Goal: Task Accomplishment & Management: Manage account settings

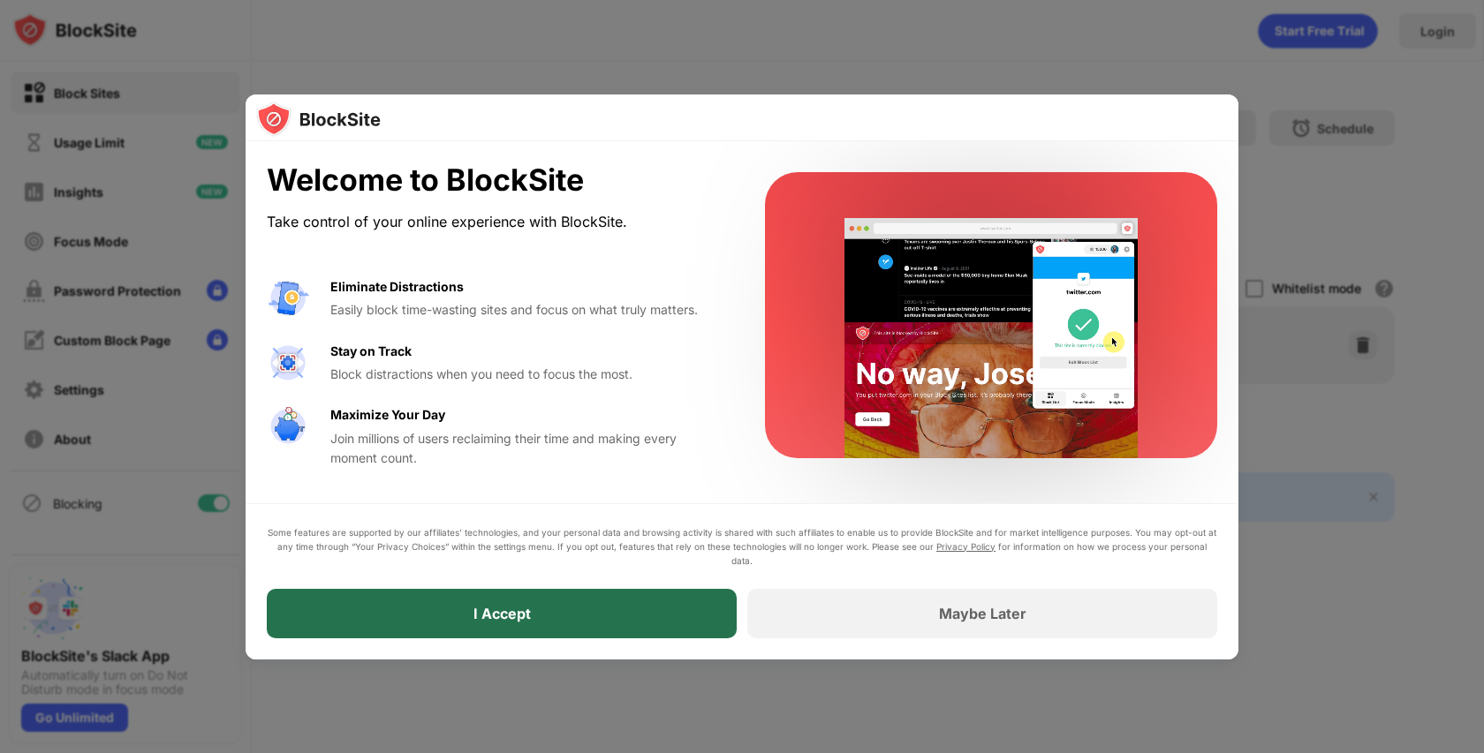
click at [700, 619] on div "I Accept" at bounding box center [502, 613] width 470 height 49
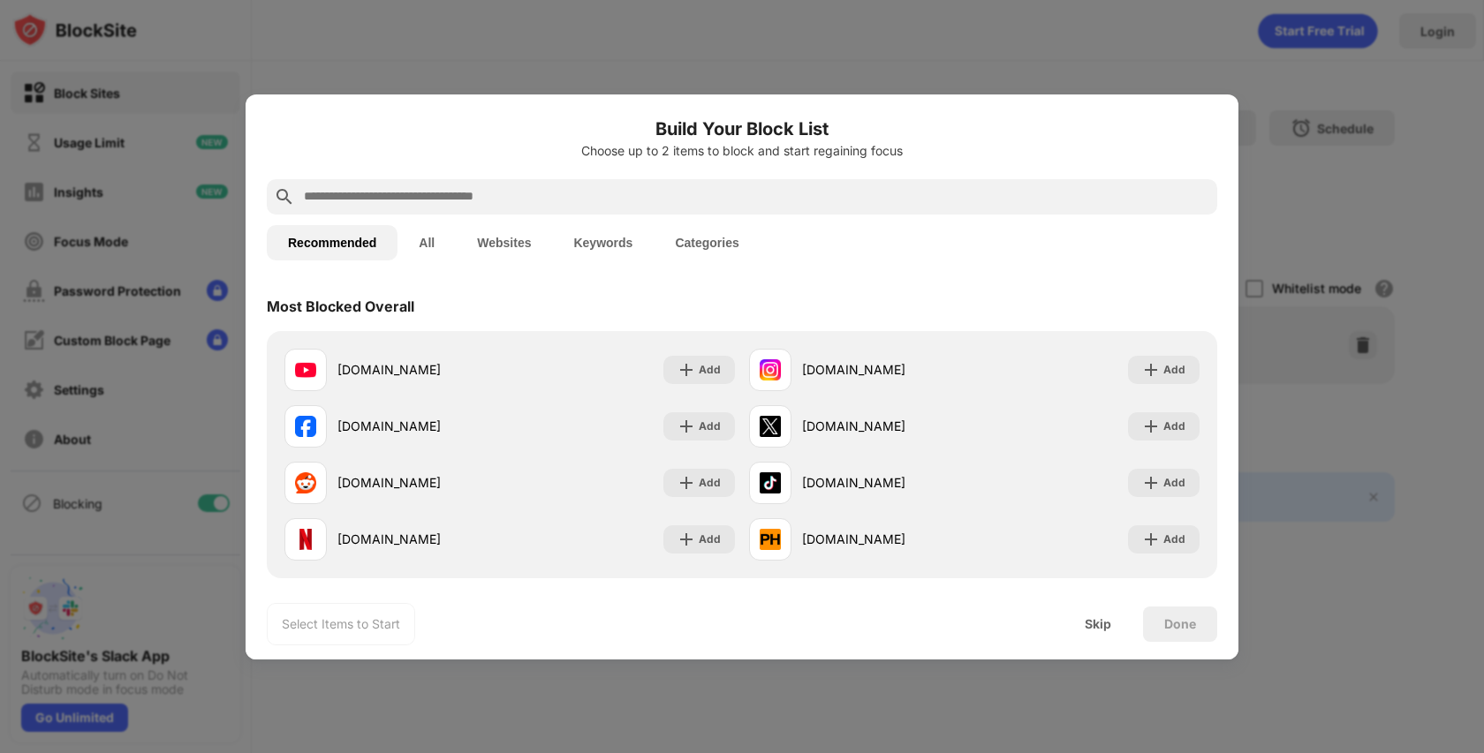
click at [508, 247] on button "Websites" at bounding box center [504, 242] width 96 height 35
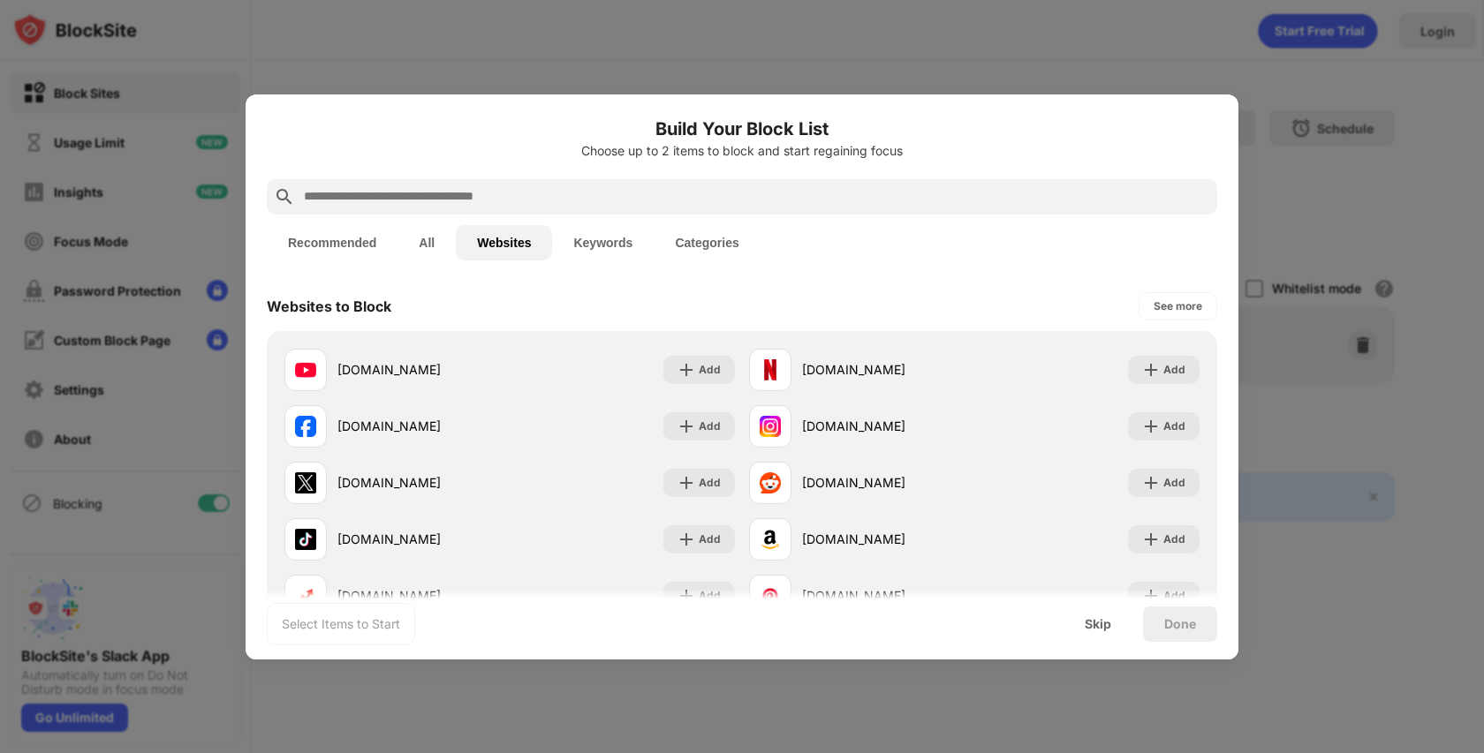
click at [591, 241] on button "Keywords" at bounding box center [603, 242] width 102 height 35
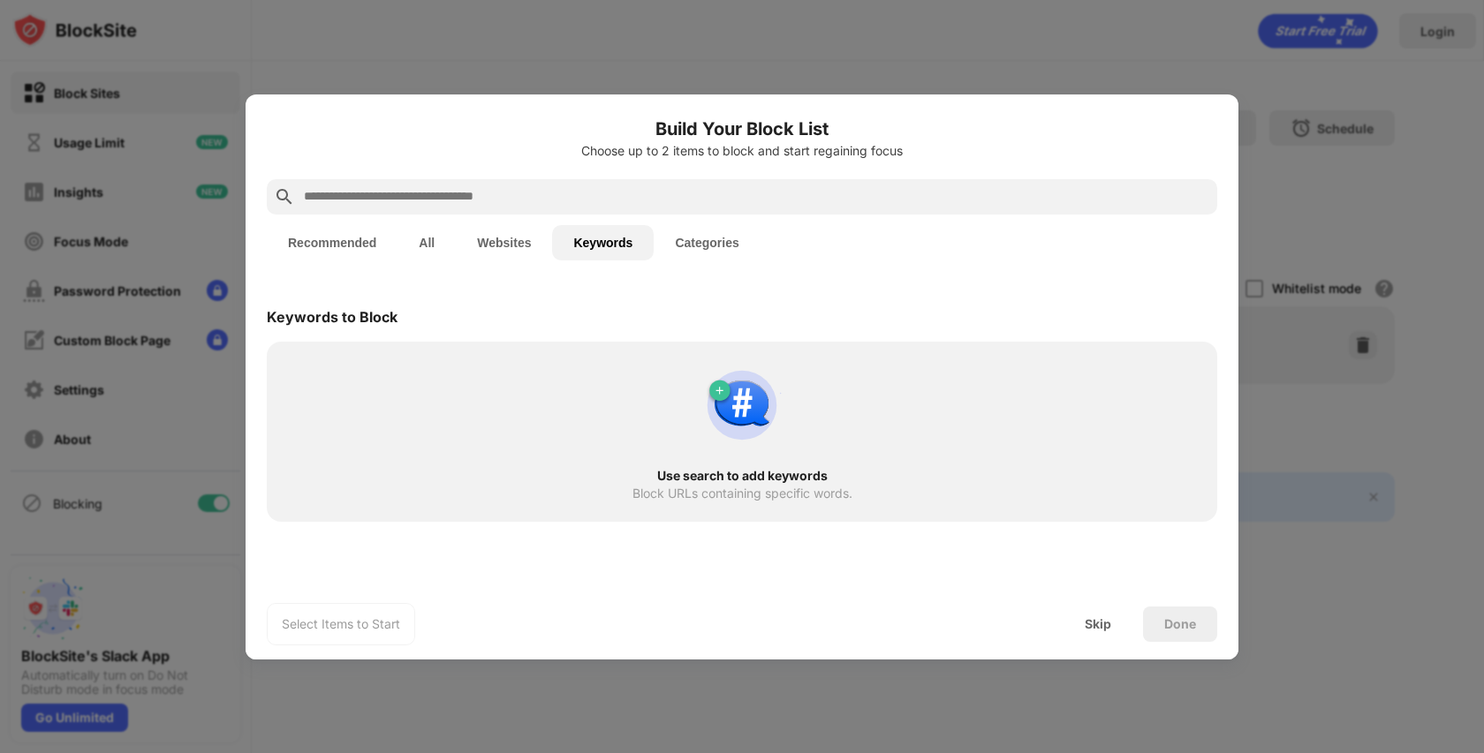
click at [738, 231] on button "Categories" at bounding box center [707, 242] width 106 height 35
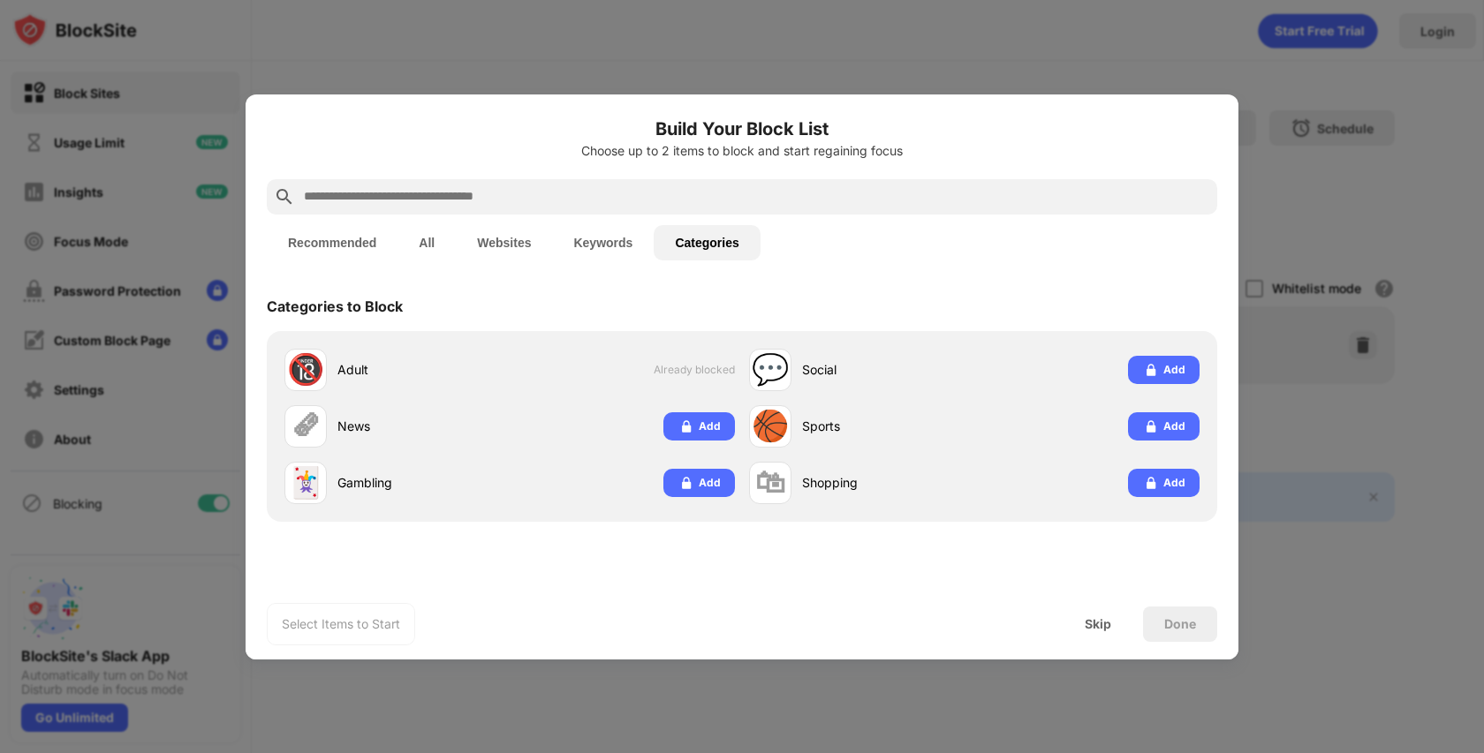
click at [594, 244] on button "Keywords" at bounding box center [603, 242] width 102 height 35
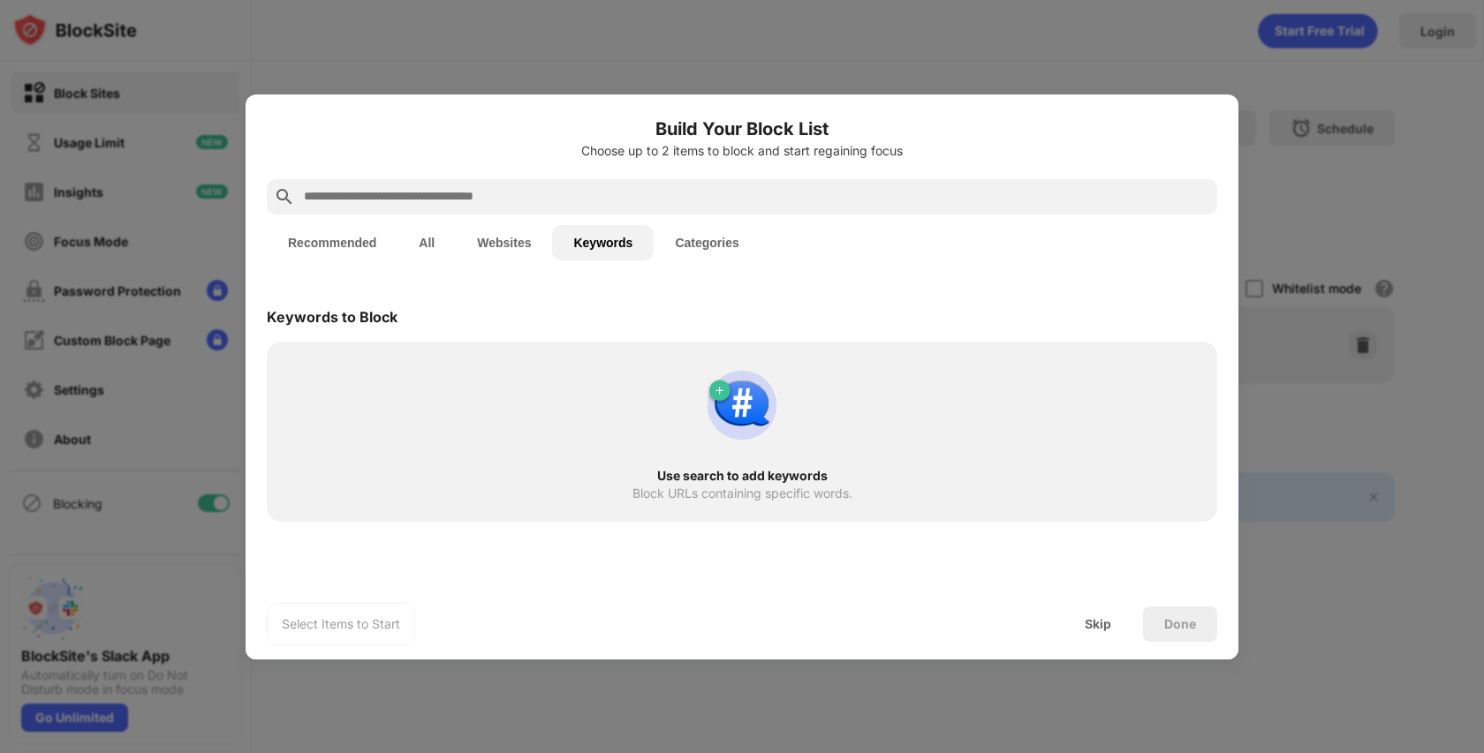
click at [499, 240] on button "Websites" at bounding box center [504, 242] width 96 height 35
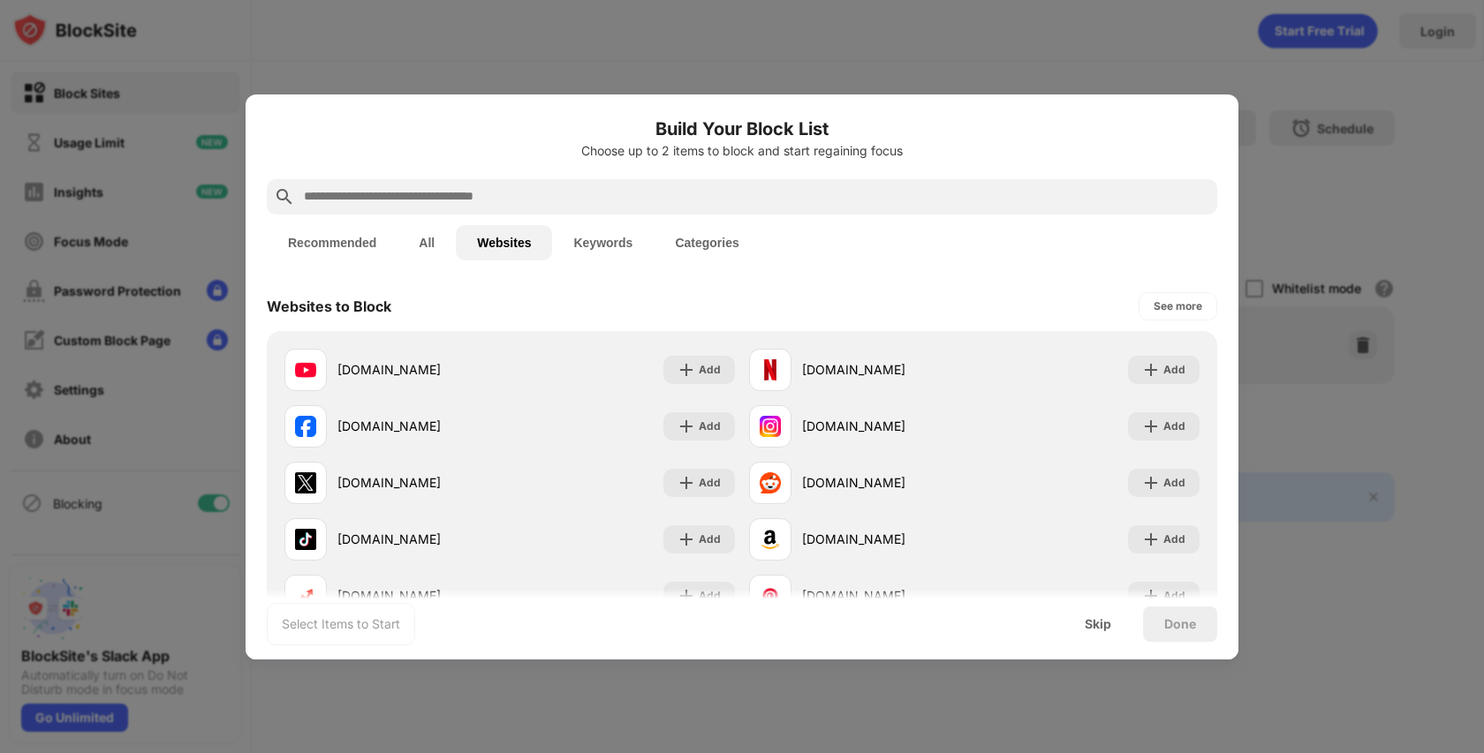
click at [381, 246] on button "Recommended" at bounding box center [332, 242] width 131 height 35
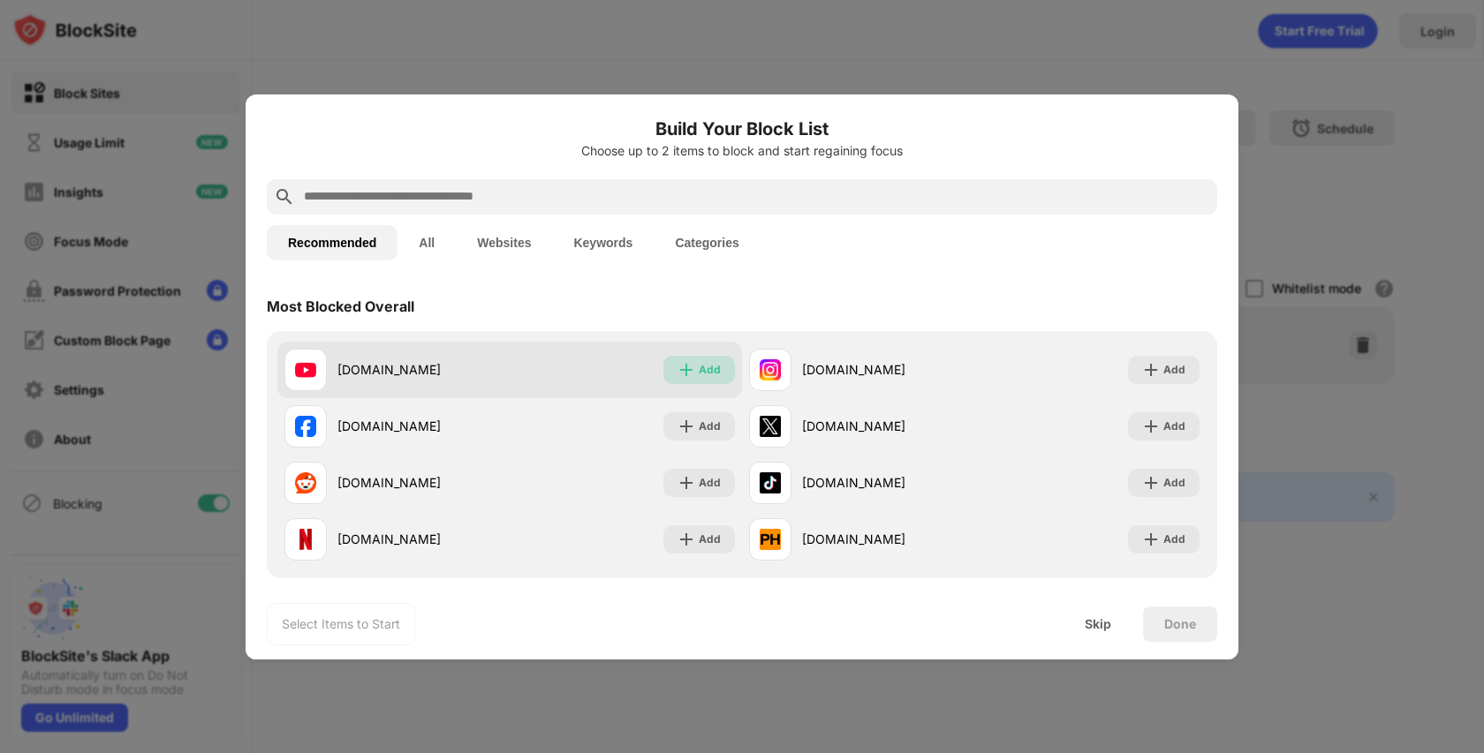
click at [717, 367] on div "Add" at bounding box center [699, 370] width 72 height 28
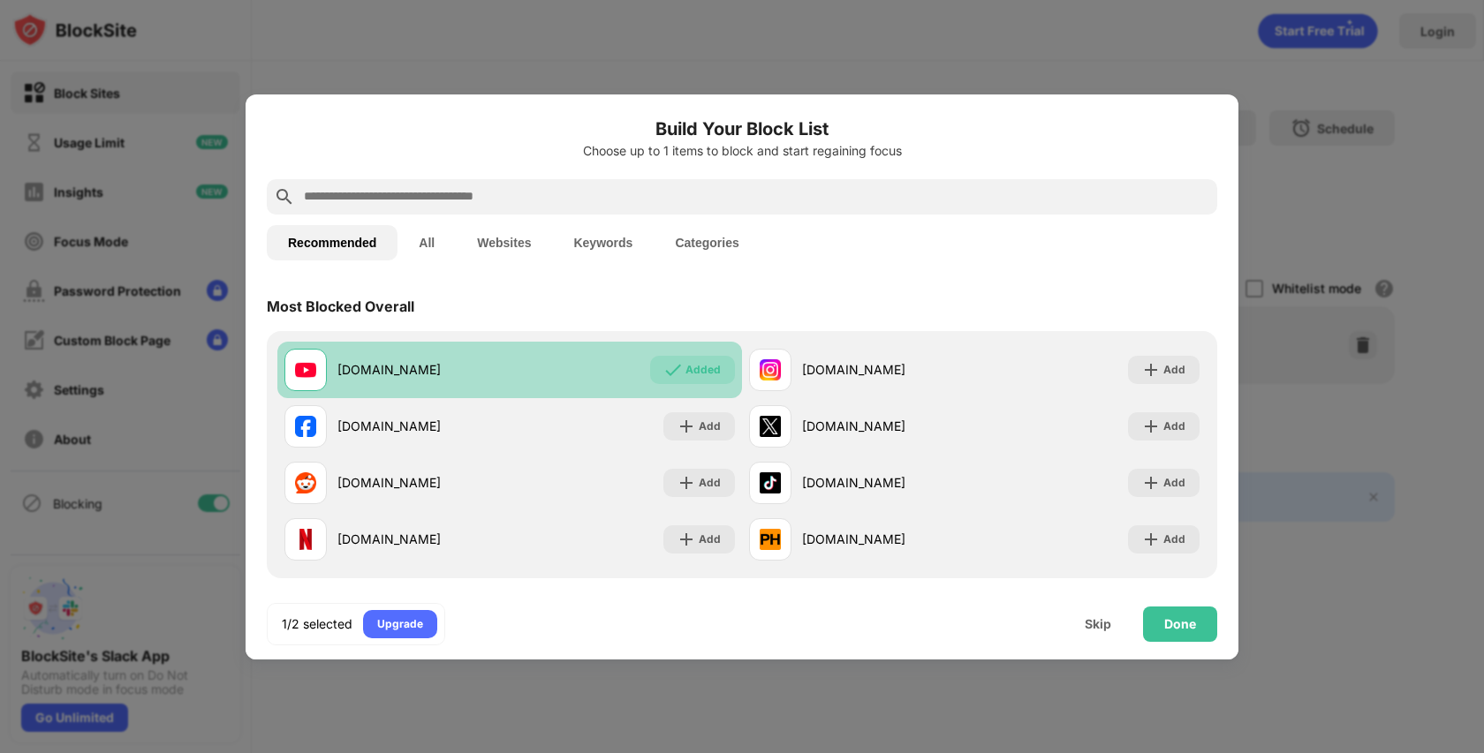
click at [696, 371] on div "Added" at bounding box center [702, 370] width 35 height 18
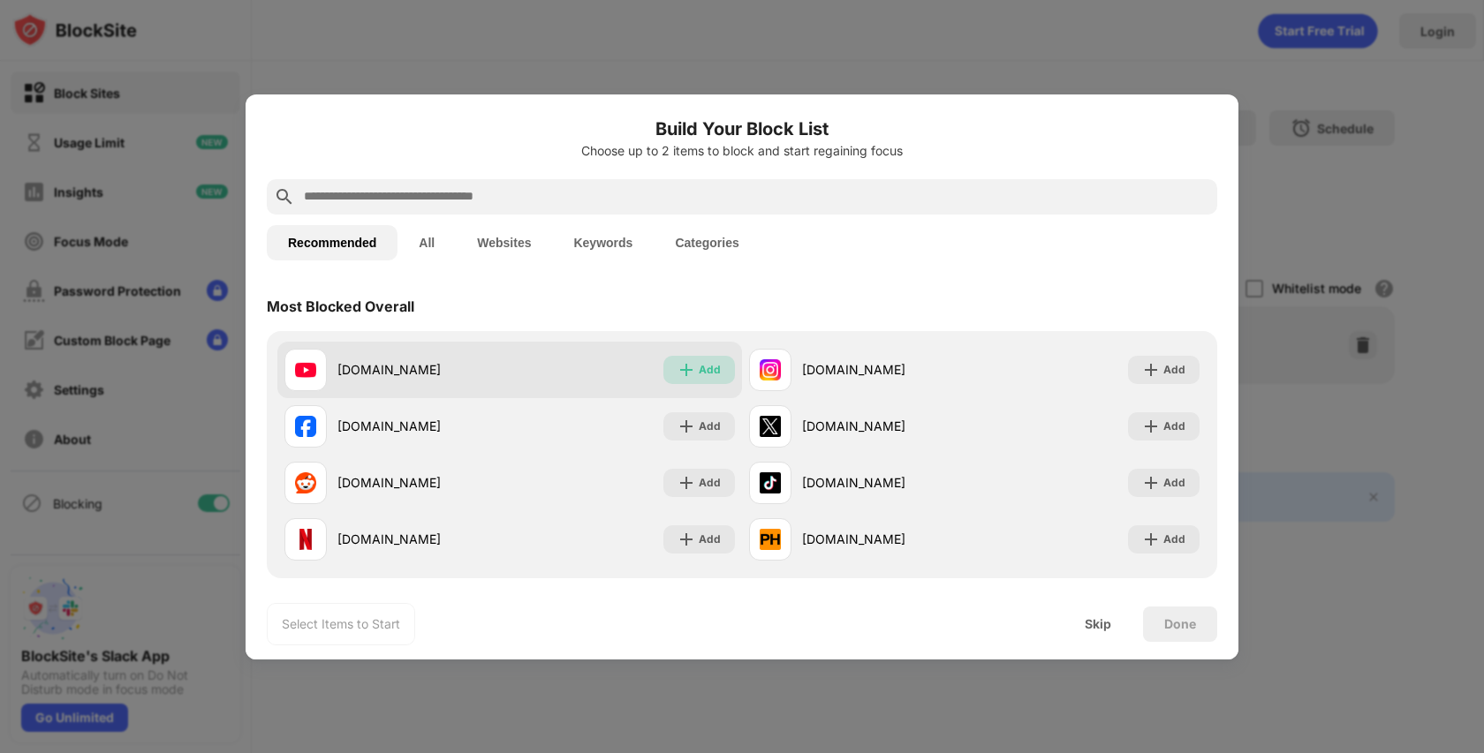
click at [685, 376] on img at bounding box center [686, 370] width 18 height 18
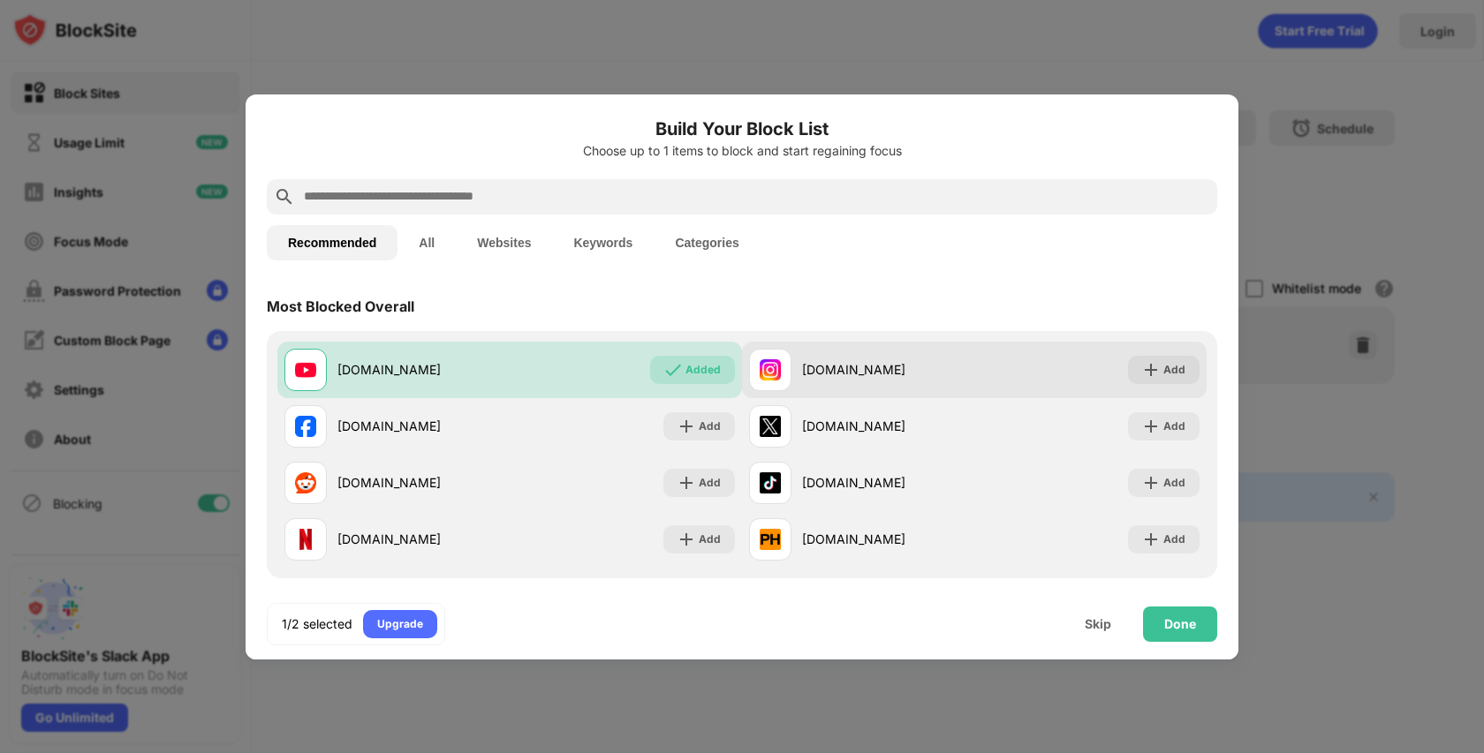
click at [808, 373] on div "[DOMAIN_NAME]" at bounding box center [888, 369] width 172 height 19
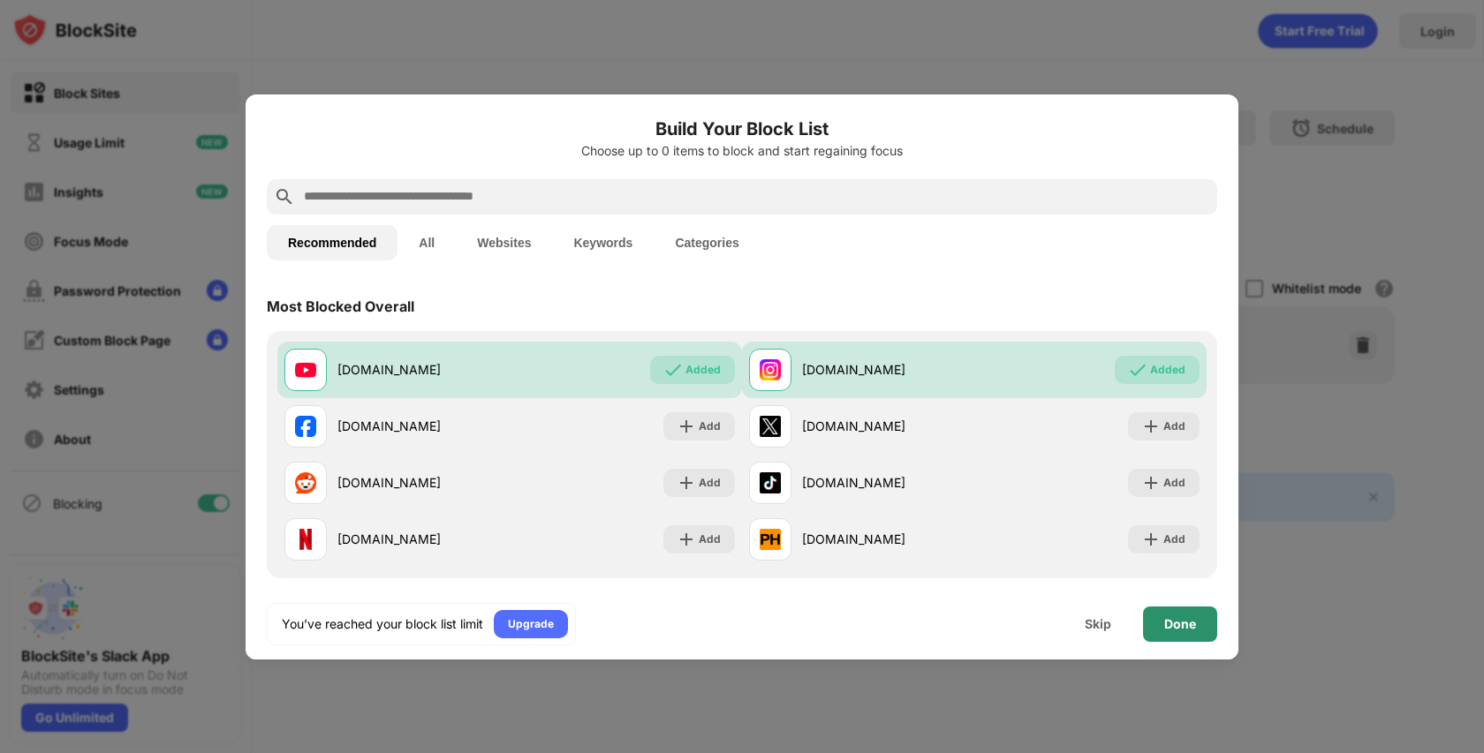
click at [1166, 615] on div "Done" at bounding box center [1180, 624] width 74 height 35
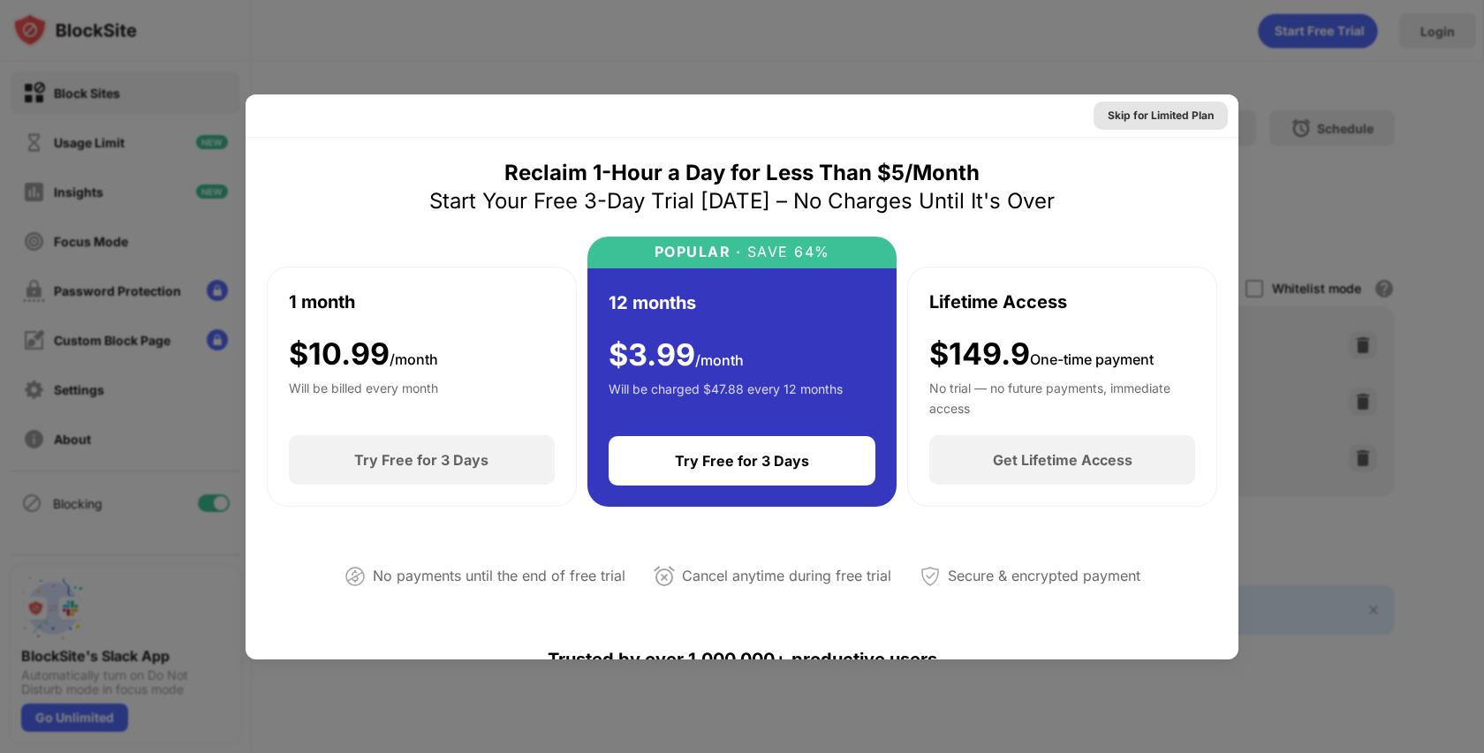
click at [1151, 121] on div "Skip for Limited Plan" at bounding box center [1161, 116] width 106 height 18
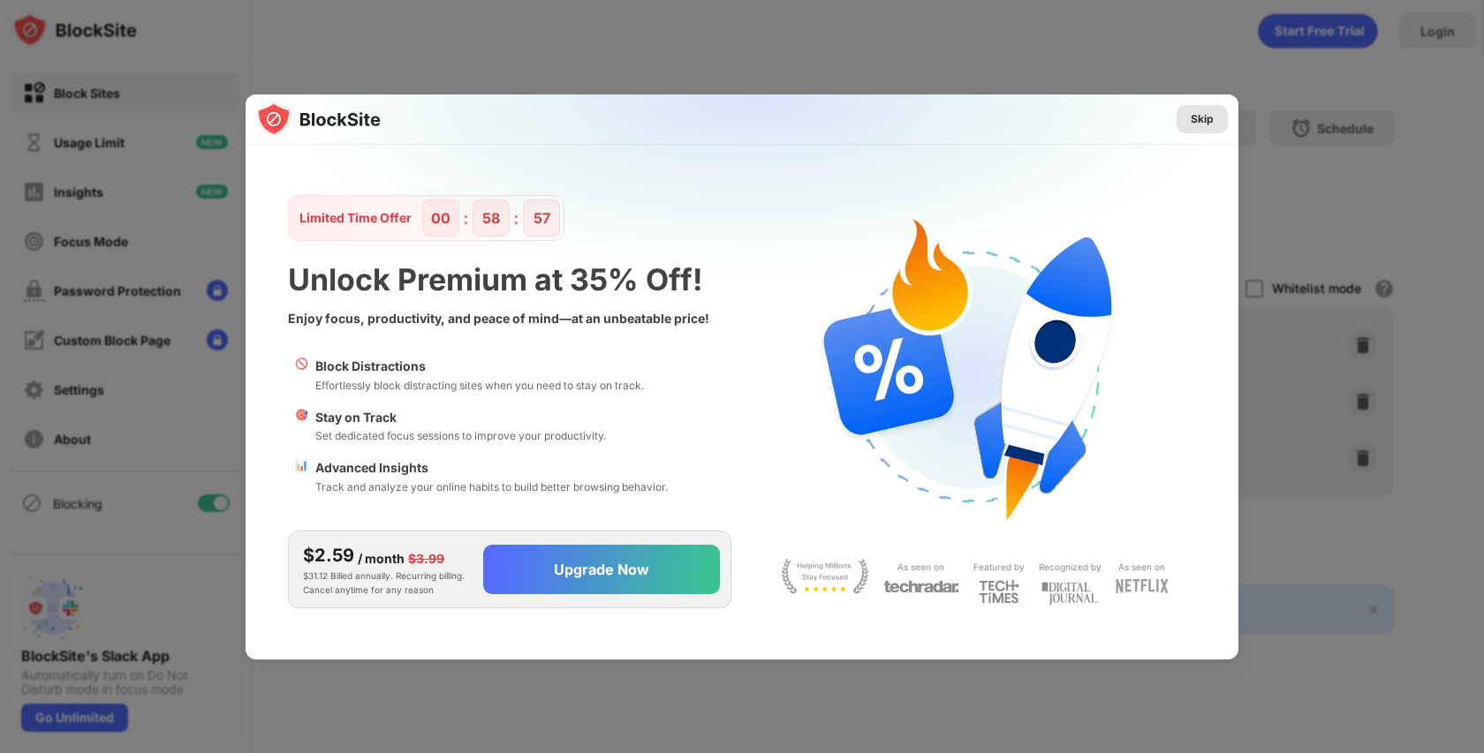
click at [1195, 121] on div "Skip" at bounding box center [1202, 119] width 23 height 18
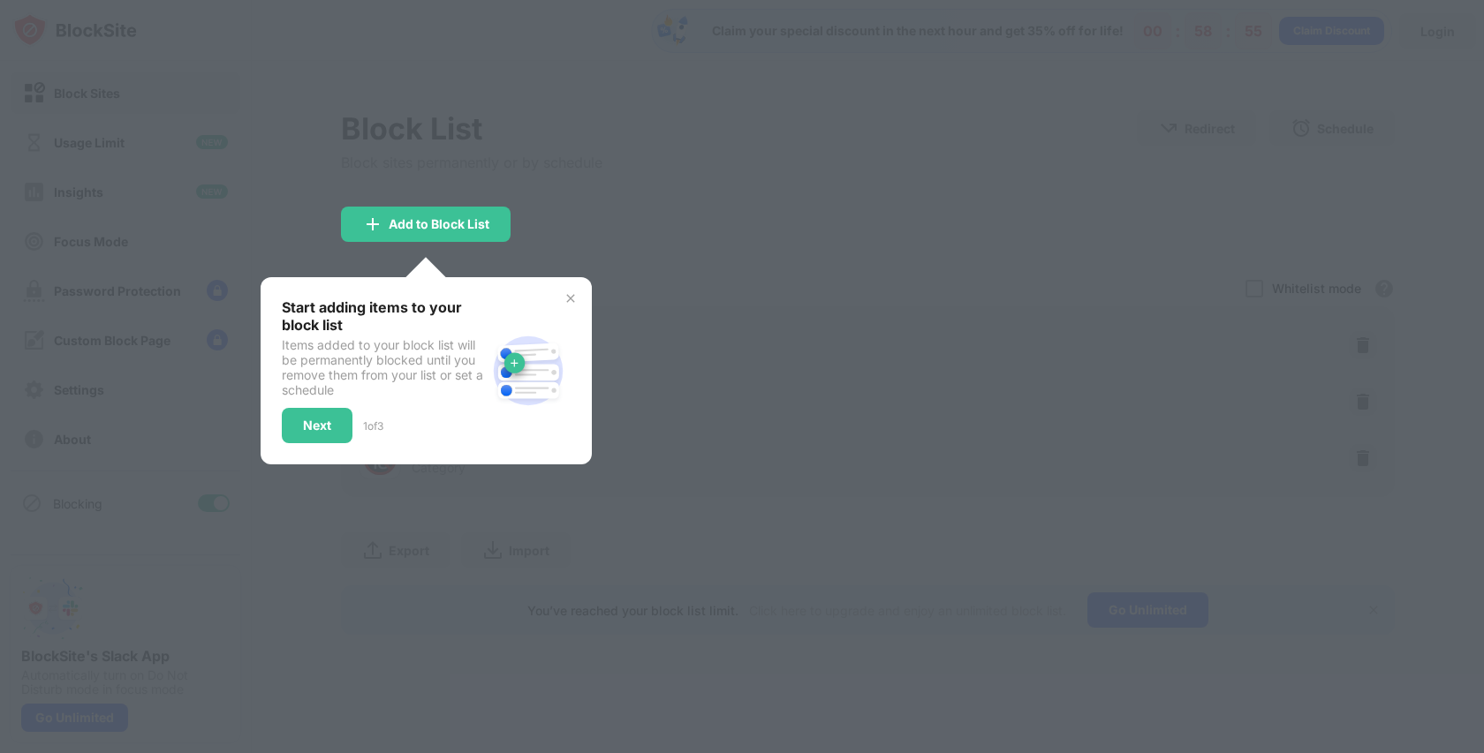
click at [1002, 224] on div at bounding box center [742, 376] width 1484 height 753
click at [574, 294] on img at bounding box center [571, 298] width 14 height 14
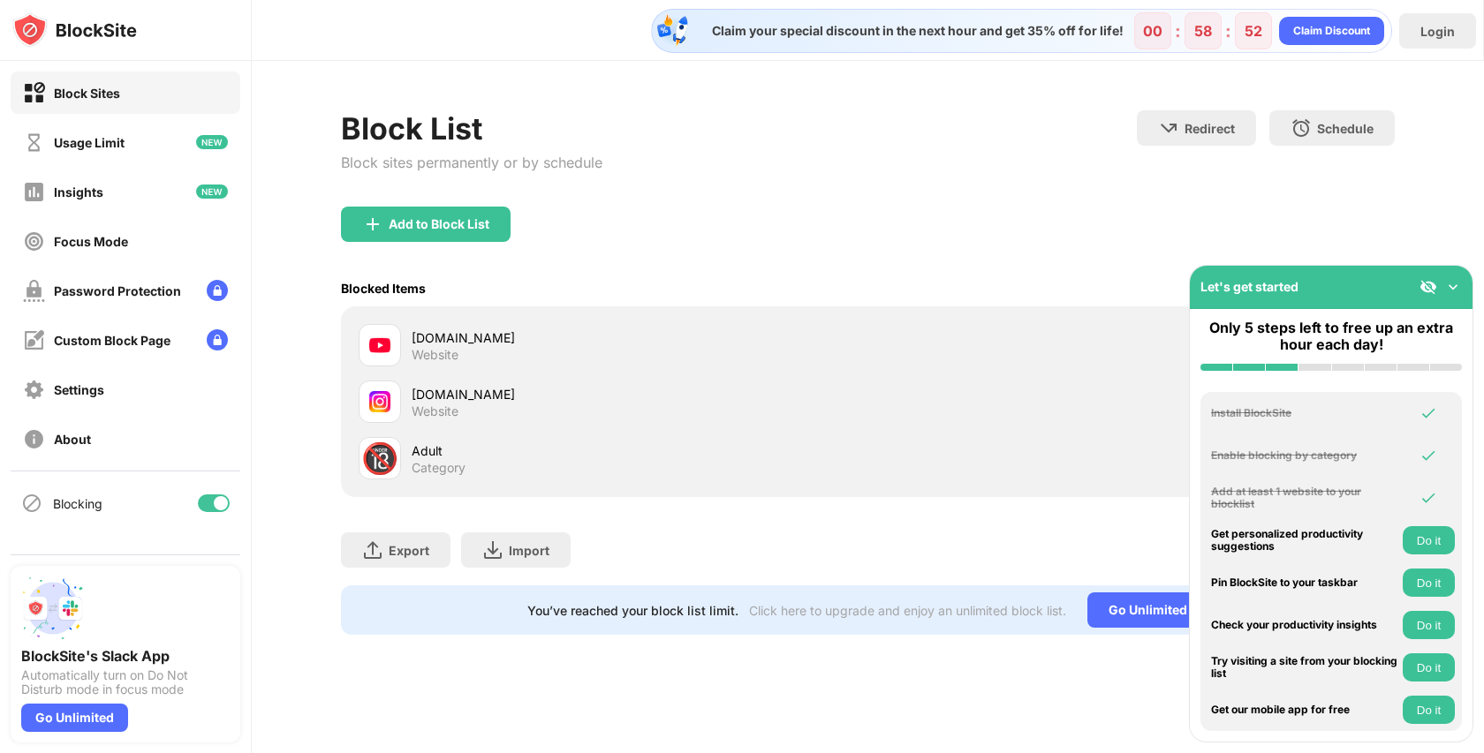
click at [463, 349] on div "[DOMAIN_NAME] Website" at bounding box center [640, 346] width 457 height 34
click at [1451, 287] on img at bounding box center [1453, 287] width 18 height 18
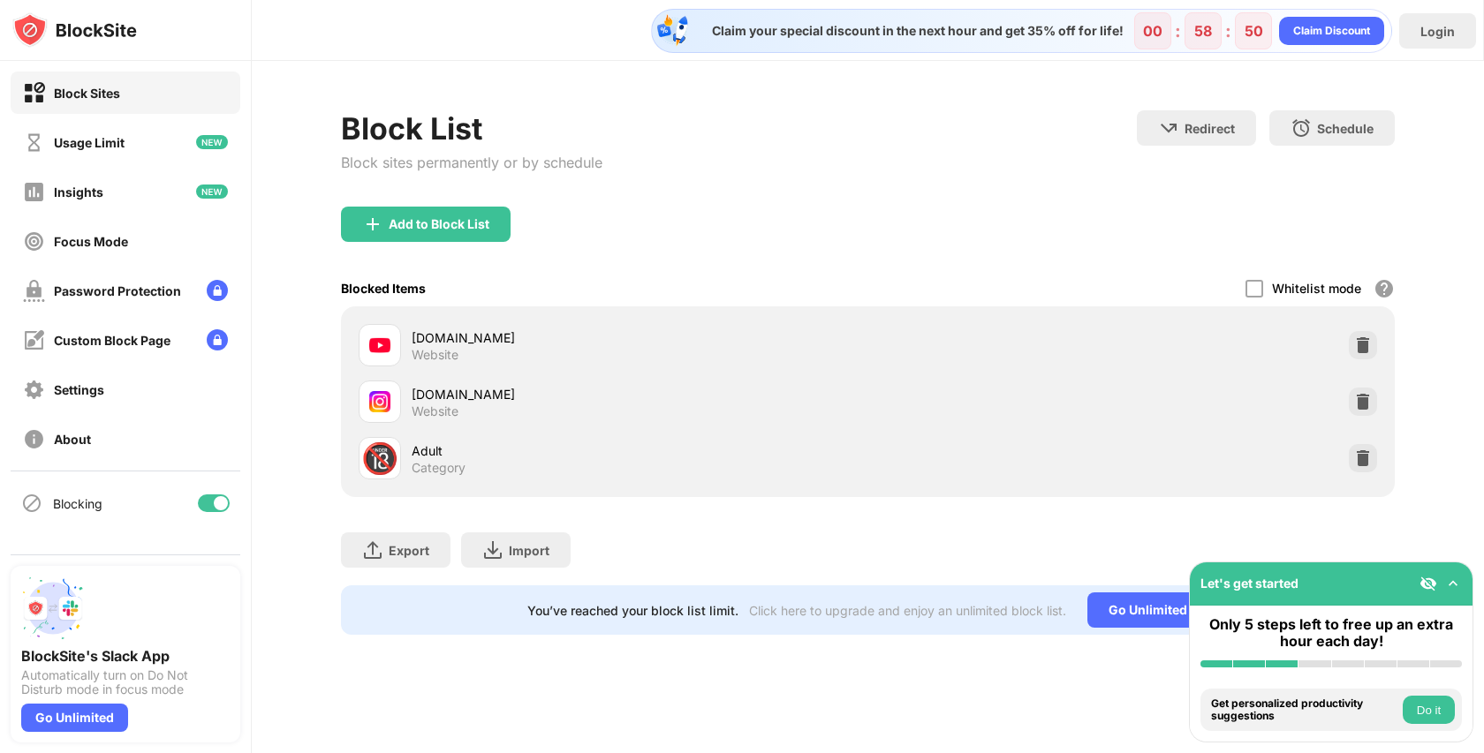
click at [1298, 340] on div "[DOMAIN_NAME] Website" at bounding box center [868, 345] width 1033 height 57
click at [1358, 338] on img at bounding box center [1363, 346] width 18 height 18
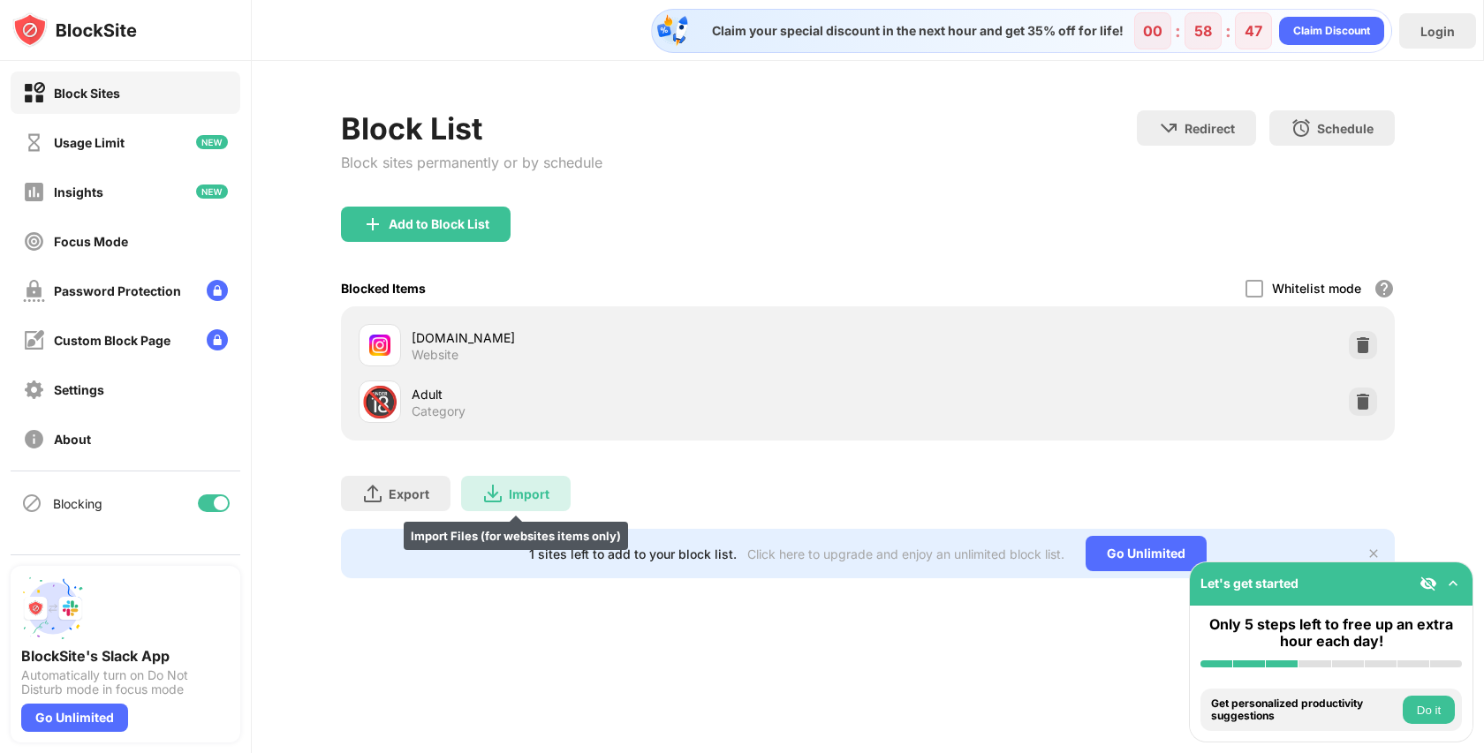
click at [511, 479] on div "Import Import Files (for websites items only)" at bounding box center [516, 493] width 110 height 35
click at [1362, 401] on img at bounding box center [1363, 402] width 18 height 18
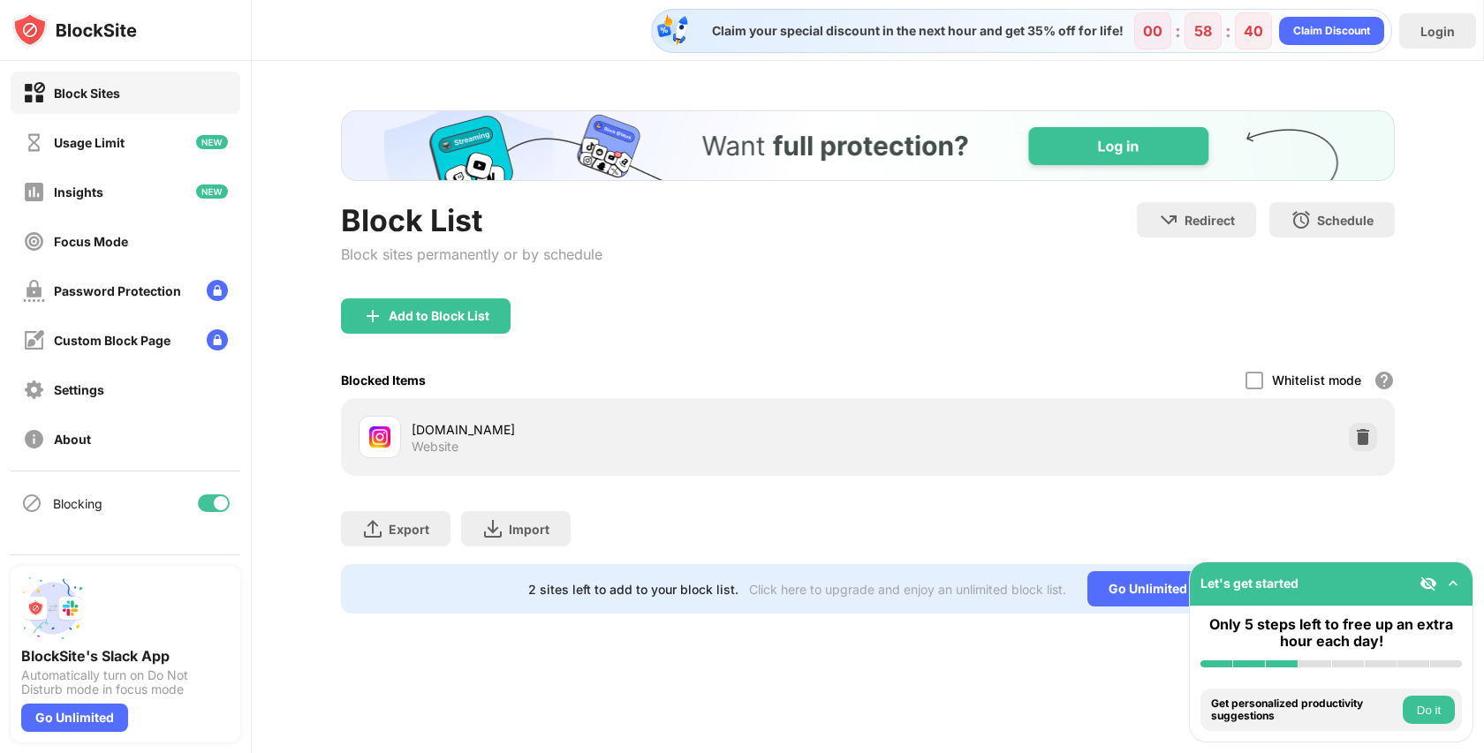
click at [394, 337] on div "Add to Block List" at bounding box center [868, 331] width 1054 height 64
click at [411, 306] on div "Add to Block List" at bounding box center [426, 316] width 170 height 35
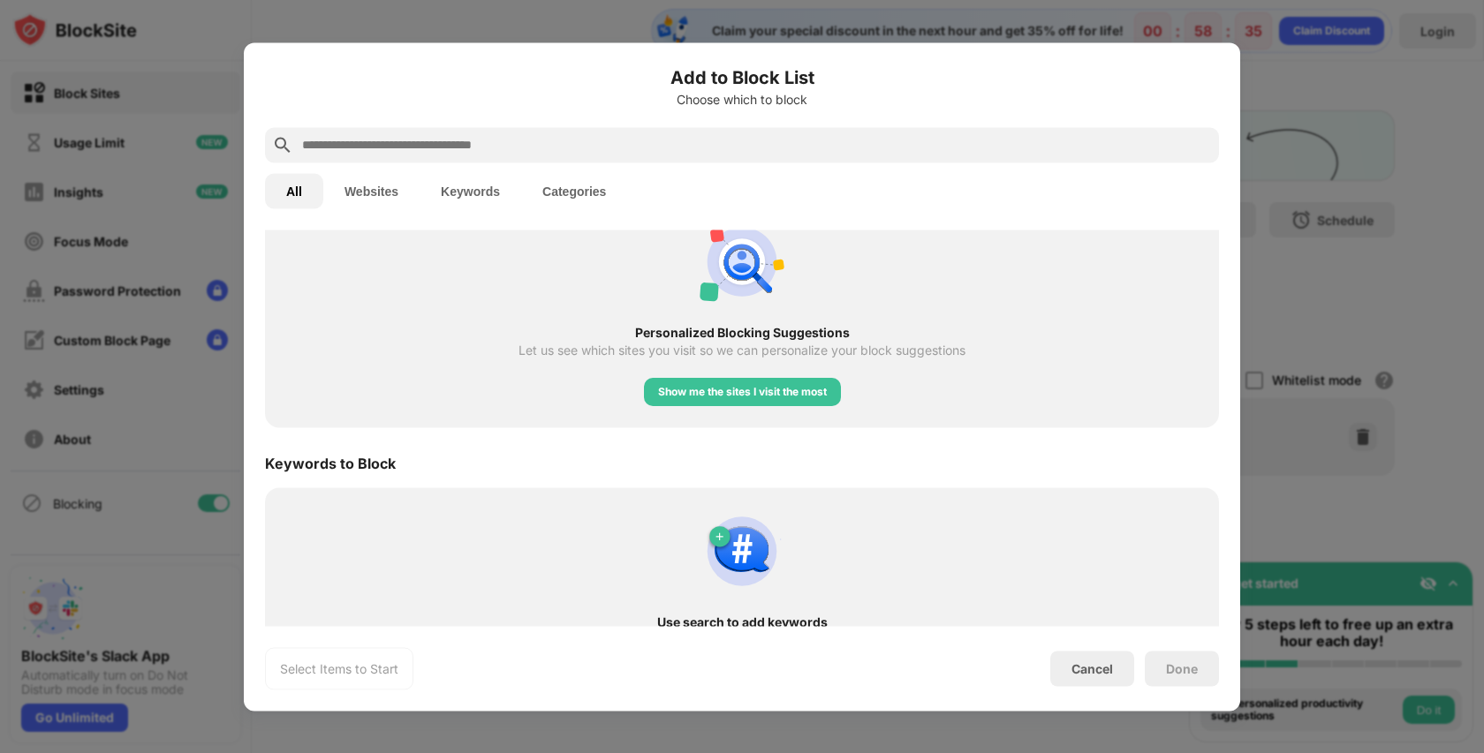
scroll to position [738, 0]
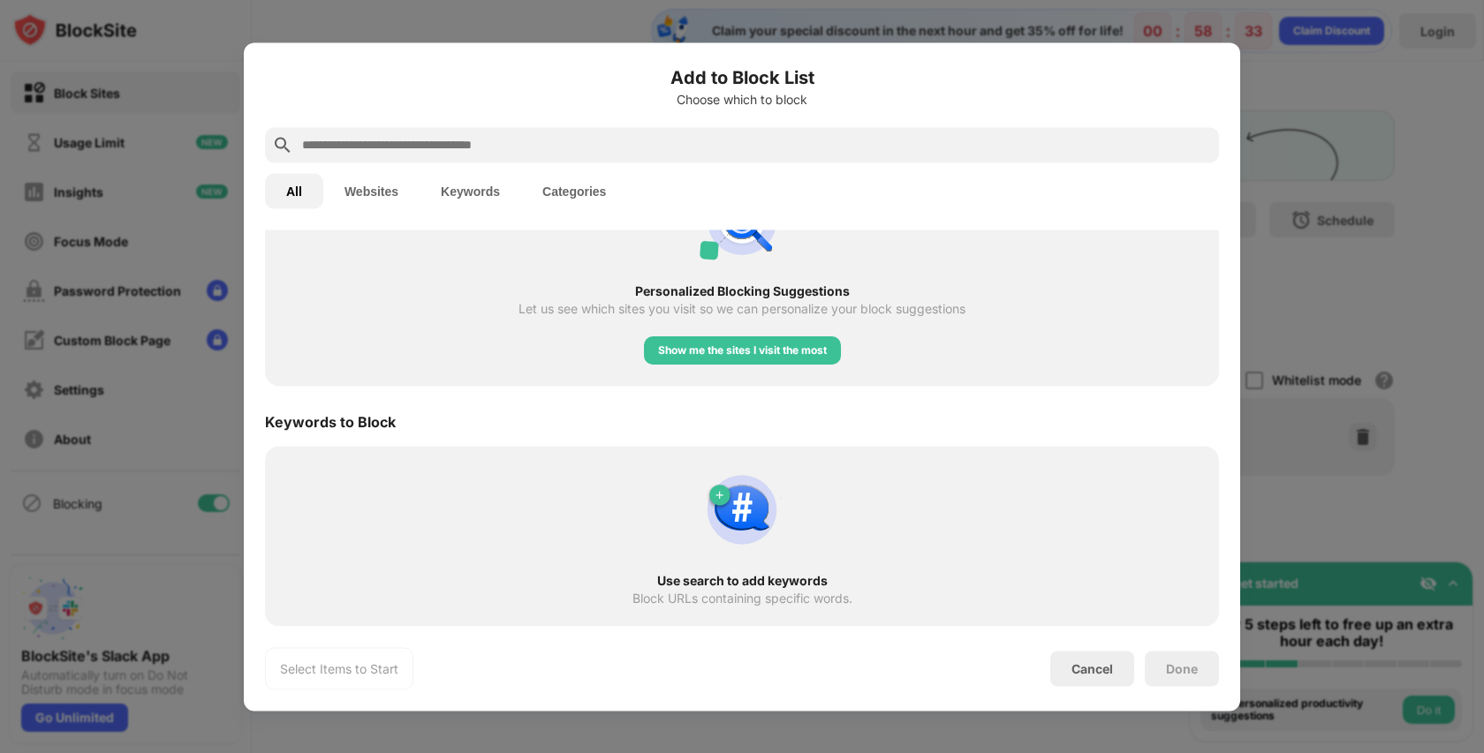
click at [782, 545] on div "Use search to add keywords Block URLs containing specific words." at bounding box center [742, 536] width 933 height 159
click at [771, 611] on div "Use search to add keywords Block URLs containing specific words." at bounding box center [742, 536] width 933 height 159
click at [490, 192] on button "Keywords" at bounding box center [471, 190] width 102 height 35
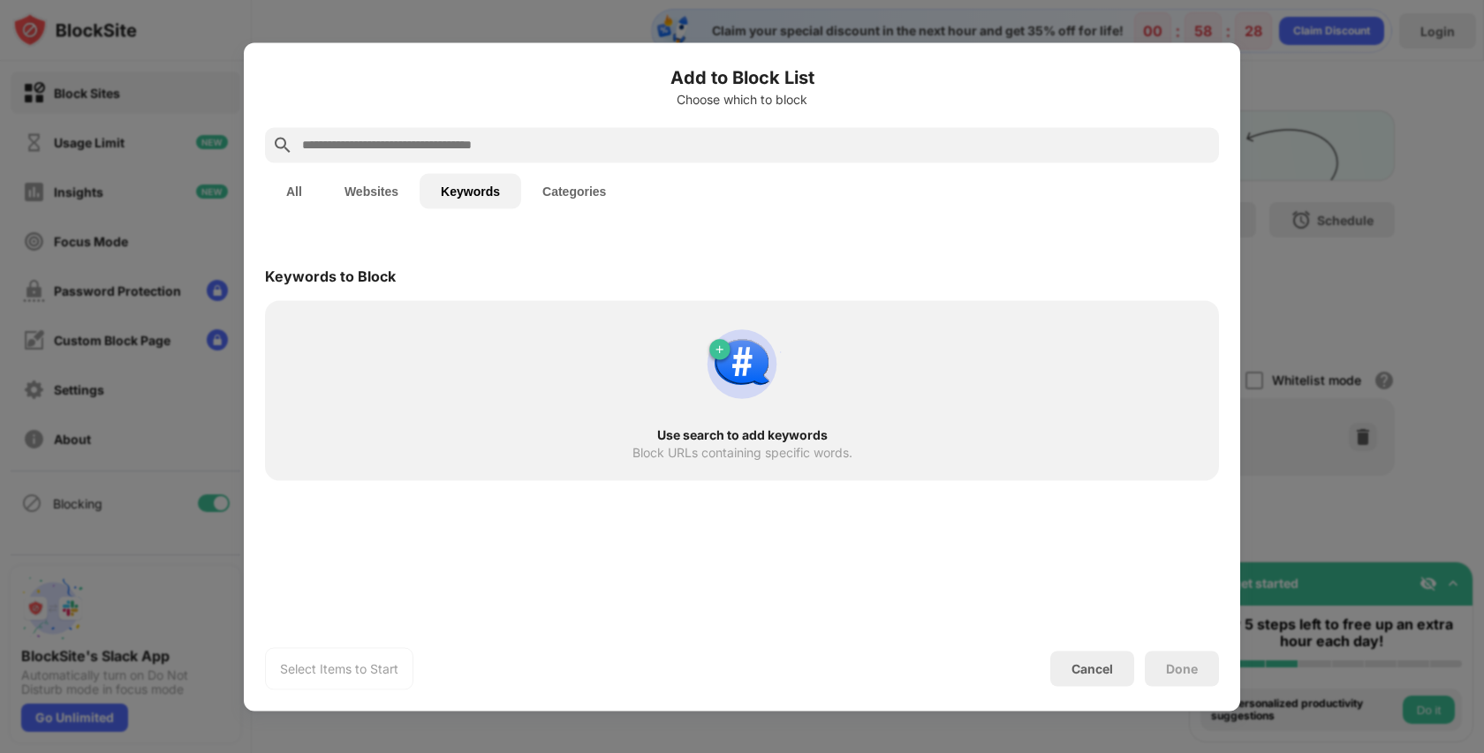
click at [681, 420] on div "Use search to add keywords Block URLs containing specific words." at bounding box center [742, 390] width 933 height 159
click at [706, 445] on div "Block URLs containing specific words." at bounding box center [742, 452] width 220 height 14
click at [706, 447] on div "Block URLs containing specific words." at bounding box center [742, 452] width 220 height 14
click at [706, 464] on div "Use search to add keywords Block URLs containing specific words." at bounding box center [742, 390] width 933 height 159
click at [734, 150] on input "text" at bounding box center [756, 144] width 912 height 21
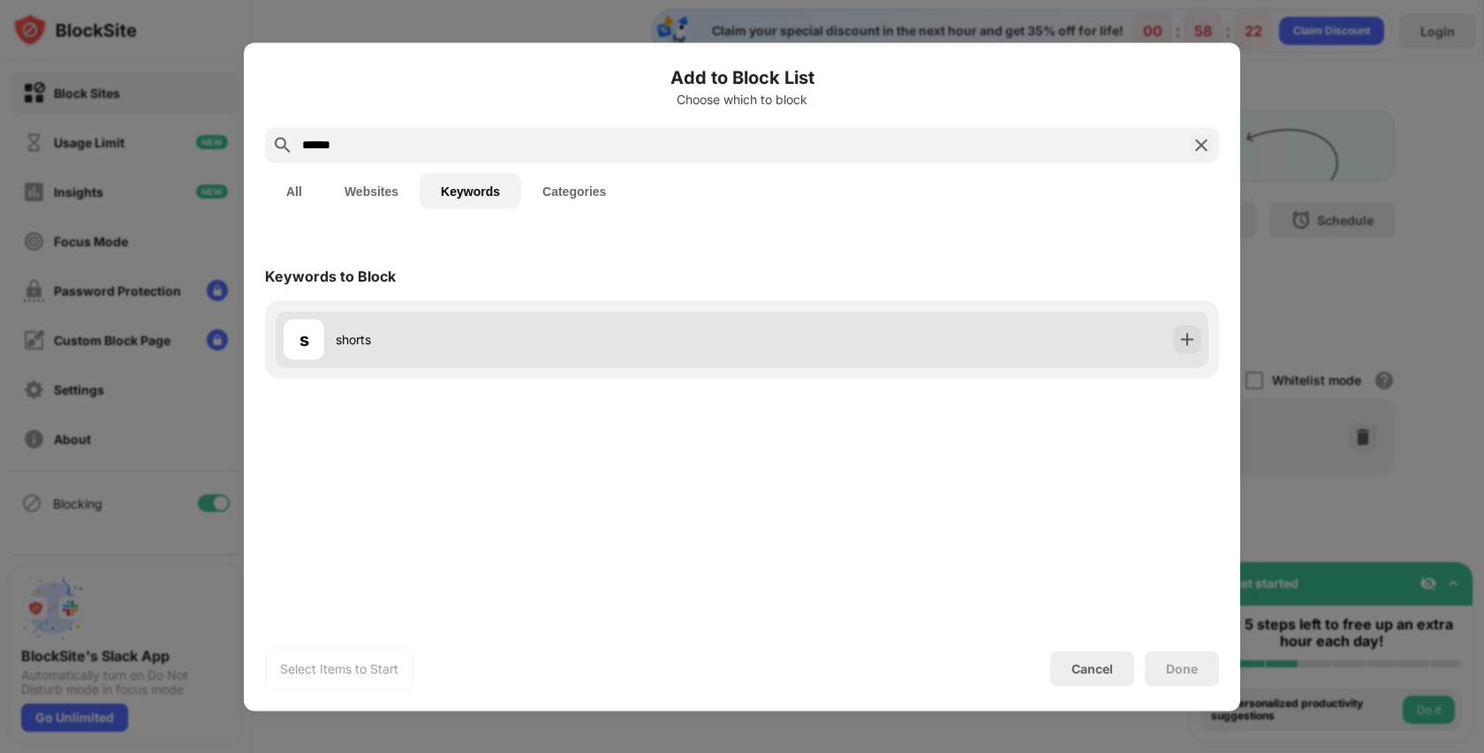
type input "******"
click at [672, 324] on div "s shorts" at bounding box center [512, 339] width 459 height 42
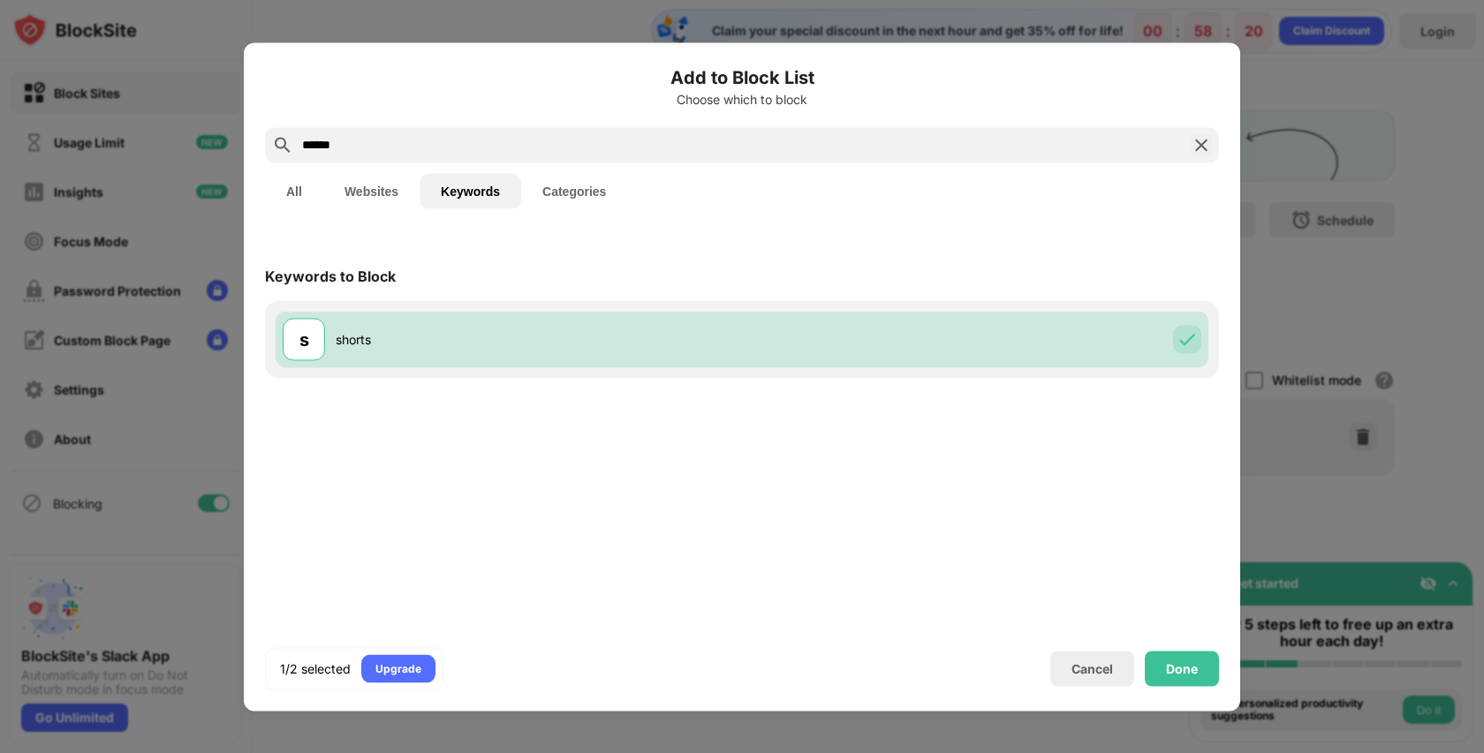
click at [306, 193] on button "All" at bounding box center [294, 190] width 58 height 35
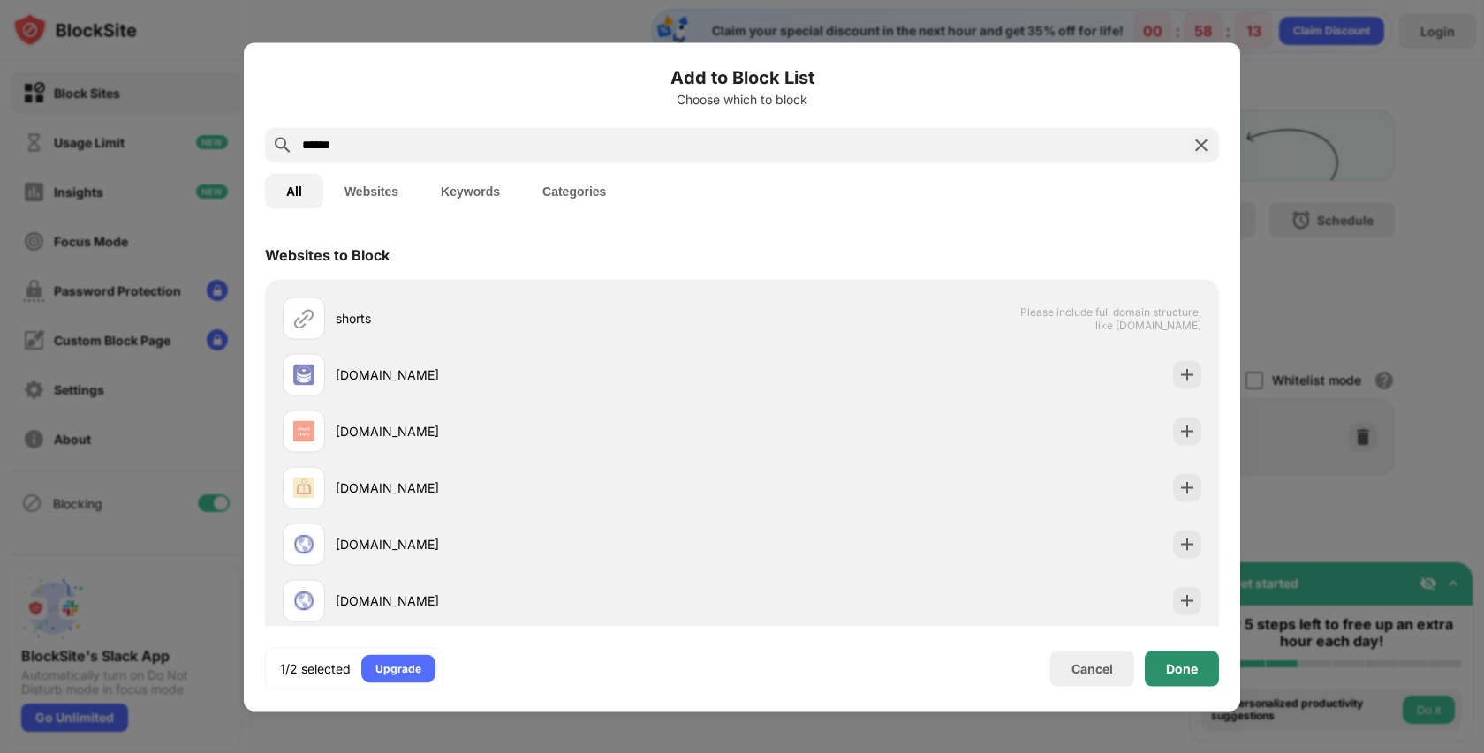
click at [1154, 670] on div "Done" at bounding box center [1182, 668] width 74 height 35
